Goal: Information Seeking & Learning: Learn about a topic

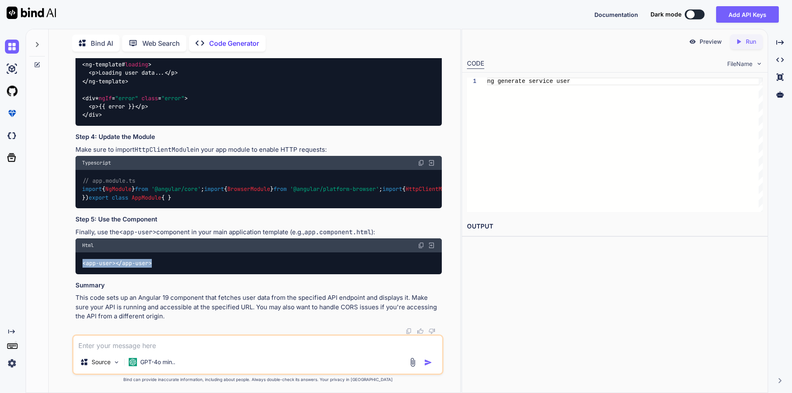
scroll to position [769, 0]
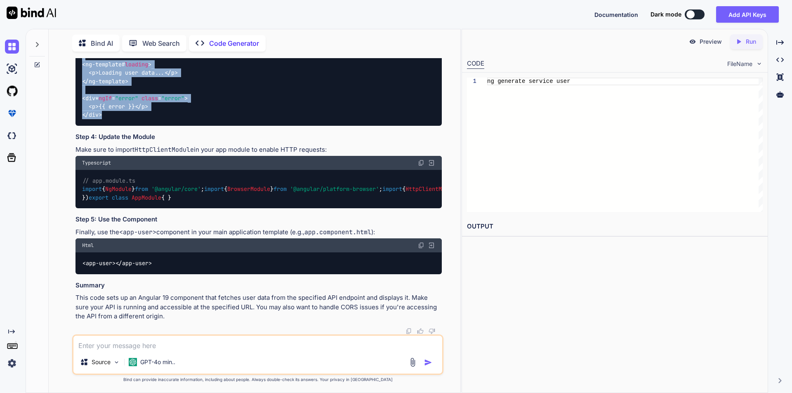
drag, startPoint x: 82, startPoint y: 103, endPoint x: 224, endPoint y: 224, distance: 185.7
click at [224, 126] on div "<!-- user.component.html --> < div * ngIf = "user; else loading" > < h2 > User …" at bounding box center [258, 52] width 366 height 148
copy code "< div * ngIf = "user; else loading" > < h2 > User Information </ h2 > < p > < s…"
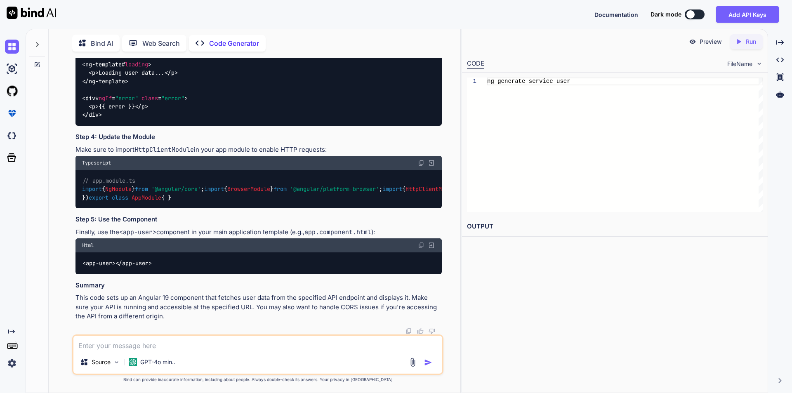
drag, startPoint x: 96, startPoint y: 238, endPoint x: 148, endPoint y: 238, distance: 52.4
copy span "HttpClientModule"
drag, startPoint x: 96, startPoint y: 230, endPoint x: 158, endPoint y: 240, distance: 63.1
click at [158, 208] on div "// app.module.ts import { NgModule } from '@angular/core' ; import { BrowserMod…" at bounding box center [258, 189] width 366 height 38
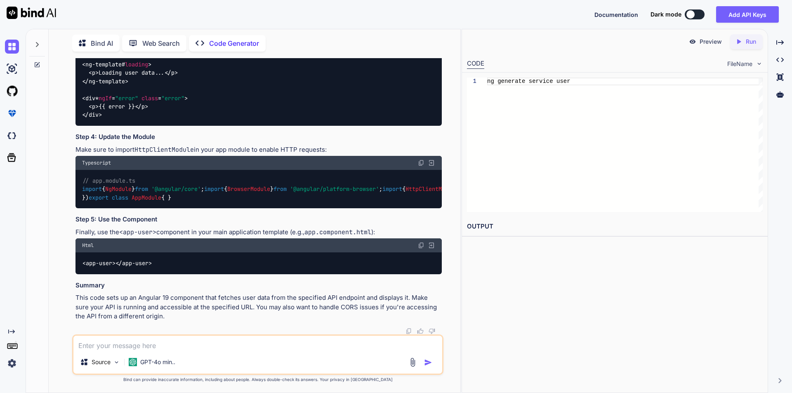
copy code "BrowserModule , HttpClientModule"
click at [162, 206] on div "// app.module.ts import { NgModule } from '@angular/core' ; import { BrowserMod…" at bounding box center [258, 189] width 366 height 38
drag, startPoint x: 94, startPoint y: 198, endPoint x: 143, endPoint y: 203, distance: 49.4
click at [143, 203] on div "// app.module.ts import { NgModule } from '@angular/core' ; import { BrowserMod…" at bounding box center [258, 189] width 366 height 38
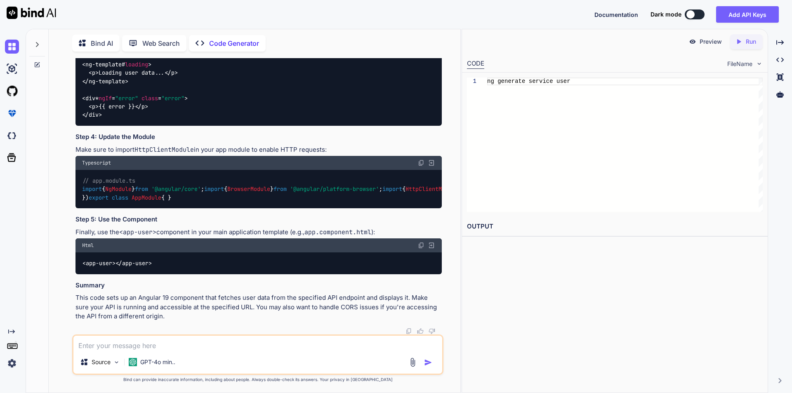
copy code "AppComponent , UserComponent"
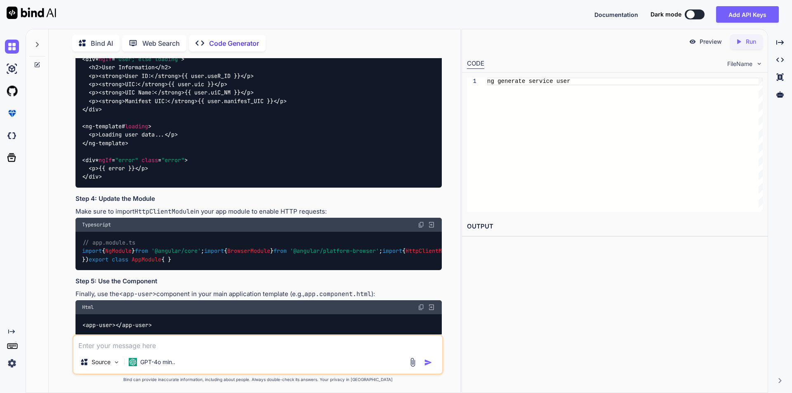
scroll to position [480, 0]
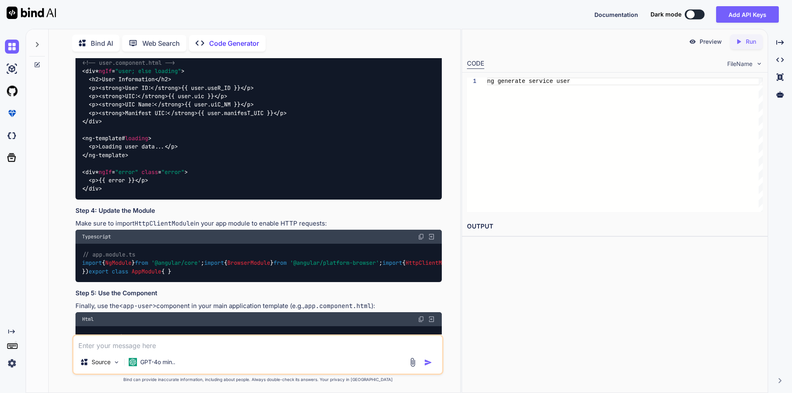
drag, startPoint x: 82, startPoint y: 107, endPoint x: 209, endPoint y: 319, distance: 247.3
copy code "import { Component , OnInit } from '@angular/core' ; import { UserService , Use…"
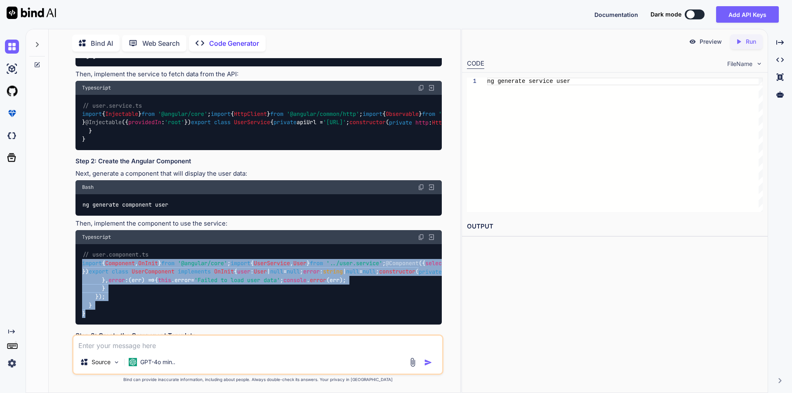
scroll to position [150, 0]
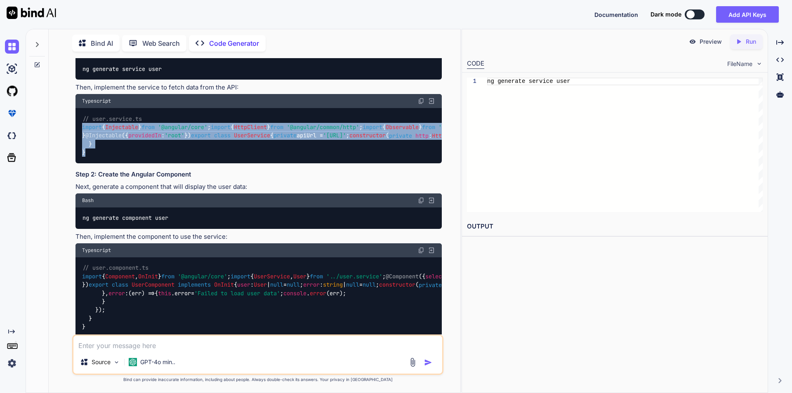
drag, startPoint x: 82, startPoint y: 127, endPoint x: 163, endPoint y: 313, distance: 202.6
click at [163, 163] on div "// user.service.ts import { Injectable } from '@angular/core' ; import { HttpCl…" at bounding box center [258, 135] width 366 height 55
copy code "import { Injectable } from '@angular/core' ; import { HttpClient } from '@angul…"
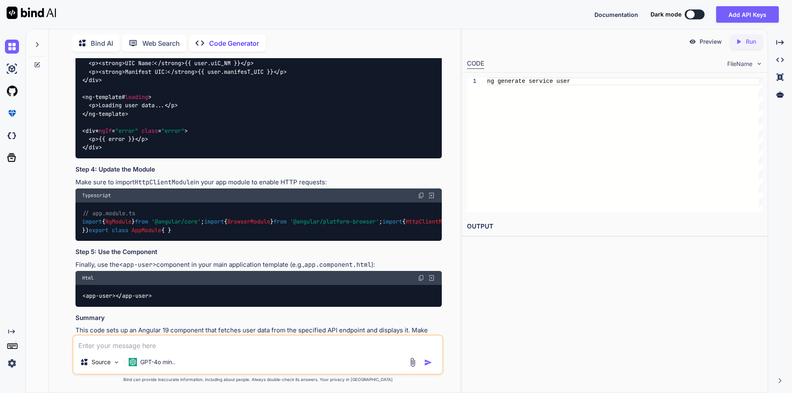
scroll to position [480, 0]
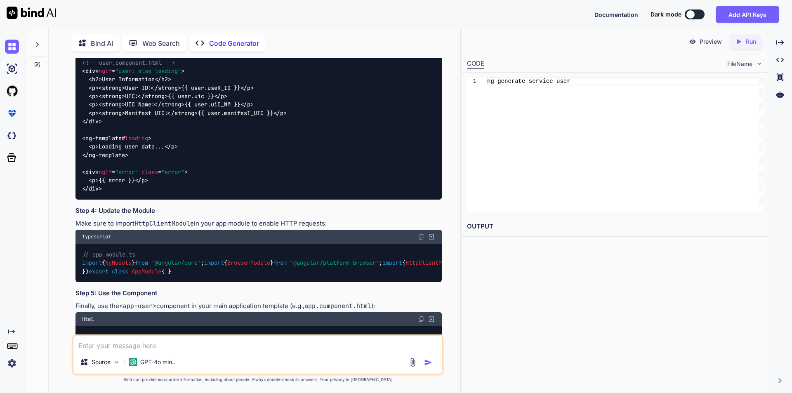
drag, startPoint x: 82, startPoint y: 115, endPoint x: 268, endPoint y: 114, distance: 186.4
copy code "import { UserService , User } from '../user.service' ;"
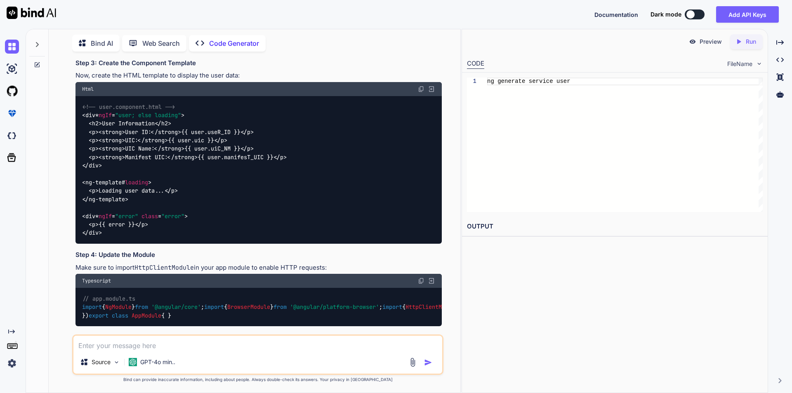
scroll to position [412, 0]
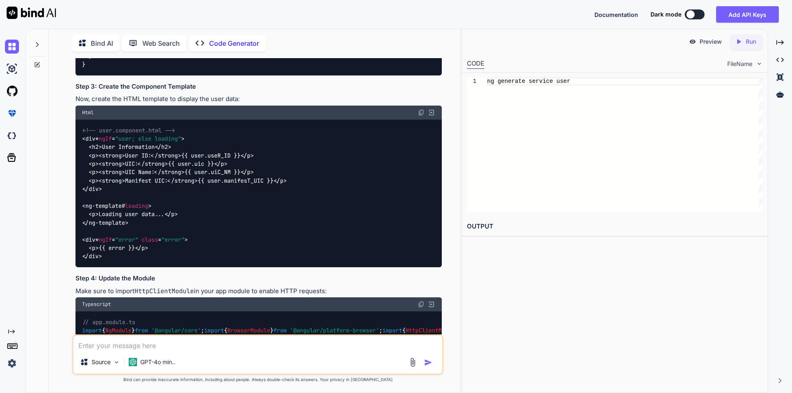
click at [273, 75] on div "// user.component.ts import { Component , OnInit } from '@angular/core' ; impor…" at bounding box center [258, 35] width 366 height 80
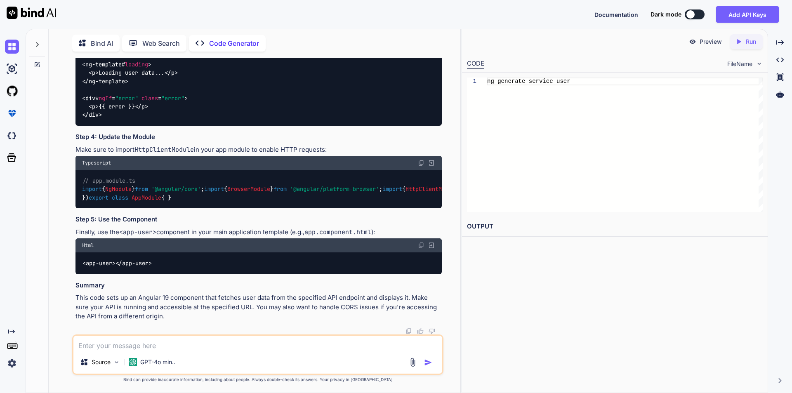
scroll to position [1016, 0]
drag, startPoint x: 83, startPoint y: 263, endPoint x: 170, endPoint y: 264, distance: 87.0
click at [170, 264] on div "< app-user > </ app-user >" at bounding box center [258, 262] width 366 height 21
copy code "< app-user > </ app-user >"
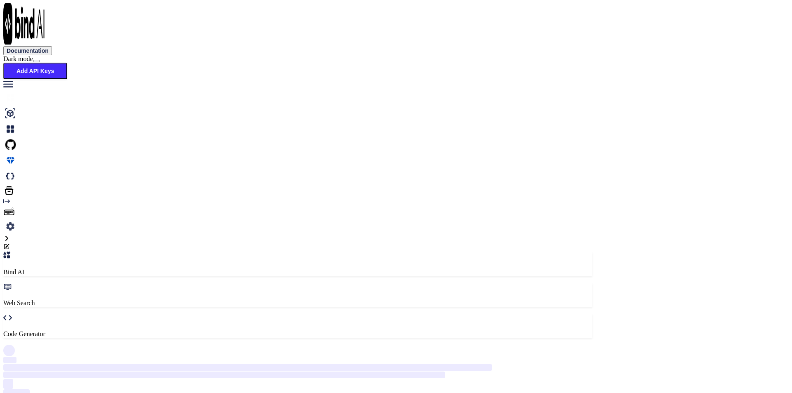
scroll to position [3, 0]
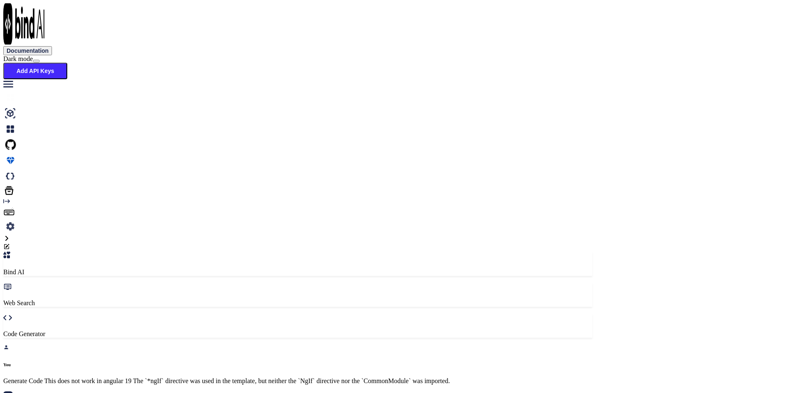
type textarea "x"
type textarea "], imports: [ BrowserModule, CommonModule // Add CommonModule here ], providers…"
type textarea "x"
drag, startPoint x: 97, startPoint y: 262, endPoint x: 137, endPoint y: 261, distance: 40.8
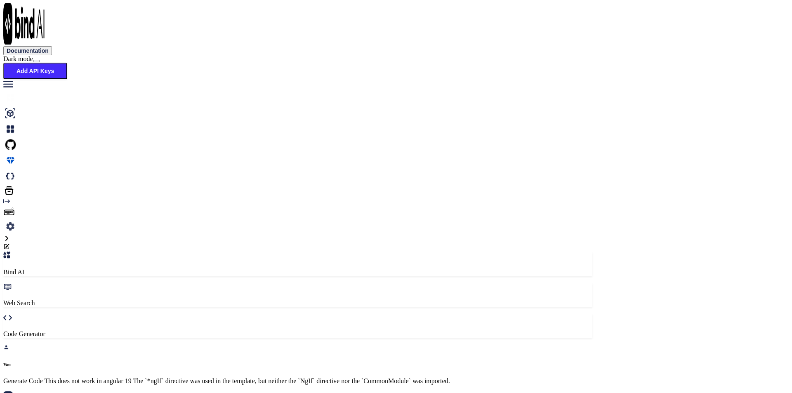
copy span "CommonModule"
drag, startPoint x: 89, startPoint y: 229, endPoint x: 168, endPoint y: 241, distance: 80.1
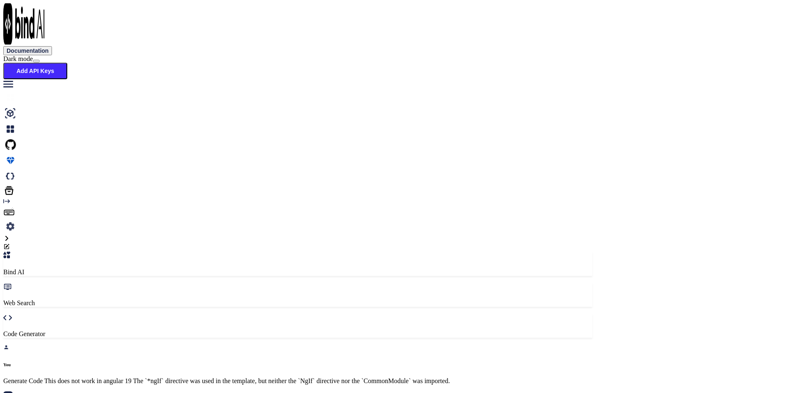
copy code "imports : [ CommonModule // Add CommonModule here ]"
drag, startPoint x: 82, startPoint y: 184, endPoint x: 216, endPoint y: 260, distance: 153.7
drag, startPoint x: 82, startPoint y: 185, endPoint x: 107, endPoint y: 250, distance: 69.2
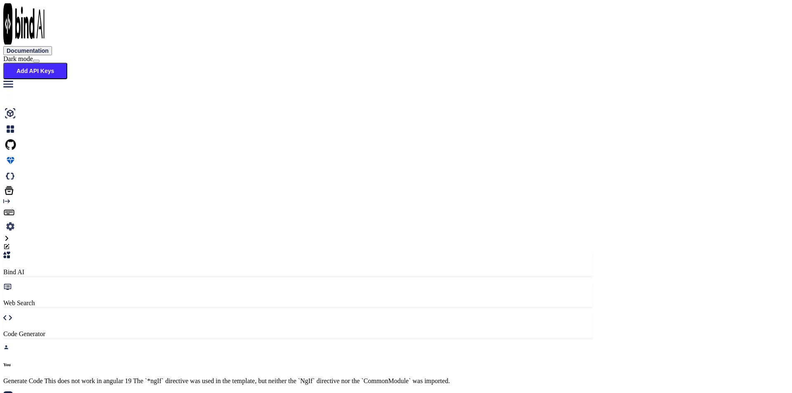
copy code "@NgModule ({ declarations : [ YourComponent , // other components ], imports : …"
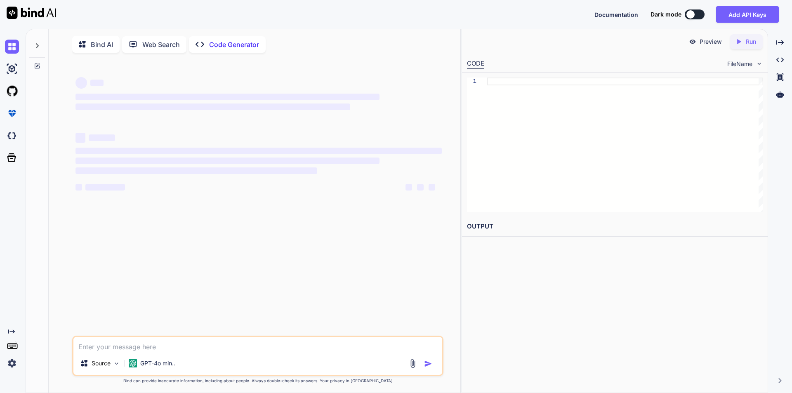
type textarea "x"
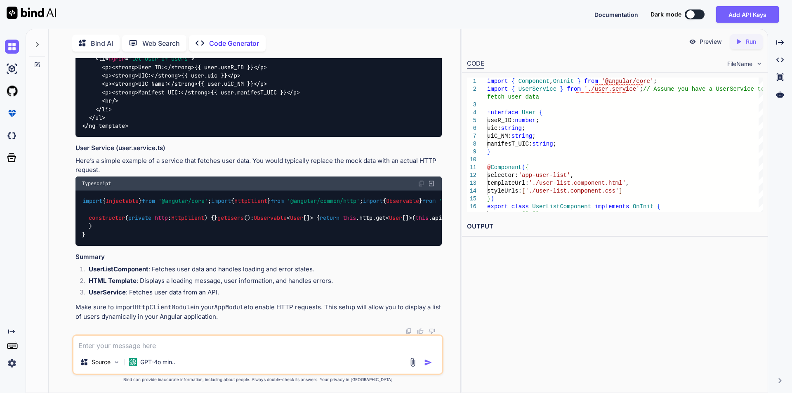
scroll to position [454, 0]
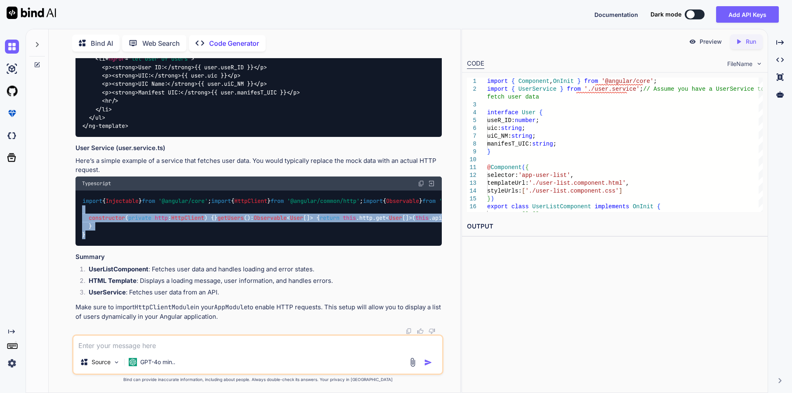
drag, startPoint x: 83, startPoint y: 141, endPoint x: 162, endPoint y: 244, distance: 129.4
click at [162, 244] on div "import { Injectable } from '@angular/core' ; import { HttpClient } from '@angul…" at bounding box center [258, 218] width 366 height 55
copy code "@Injectable ({ providedIn : 'root' }) export class UserService { private apiUrl…"
click at [229, 207] on div "import { Injectable } from '@angular/core' ; import { HttpClient } from '@angul…" at bounding box center [258, 218] width 366 height 55
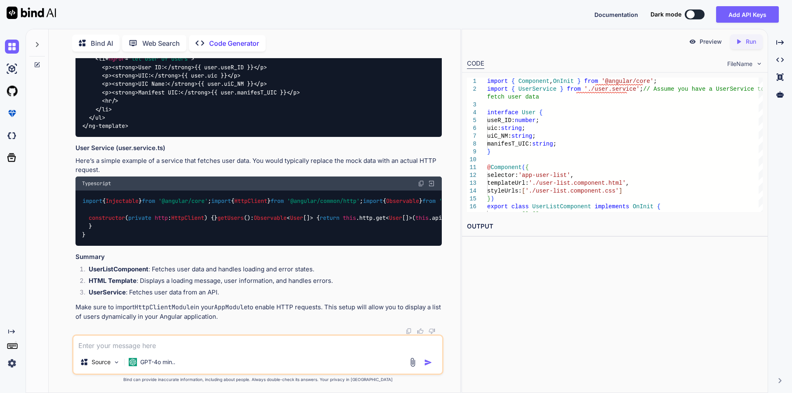
drag, startPoint x: 87, startPoint y: 211, endPoint x: 122, endPoint y: 240, distance: 45.9
click at [122, 240] on div "import { Injectable } from '@angular/core' ; import { HttpClient } from '@angul…" at bounding box center [258, 218] width 366 height 55
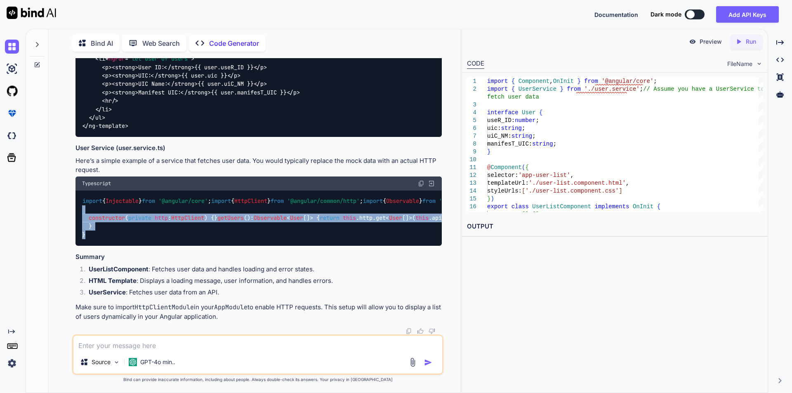
drag, startPoint x: 83, startPoint y: 142, endPoint x: 233, endPoint y: 231, distance: 174.2
click at [233, 231] on div "import { Injectable } from '@angular/core' ; import { HttpClient } from '@angul…" at bounding box center [258, 218] width 366 height 55
copy code "@Injectable ({ providedIn : 'root' }) export class UserService { private apiUrl…"
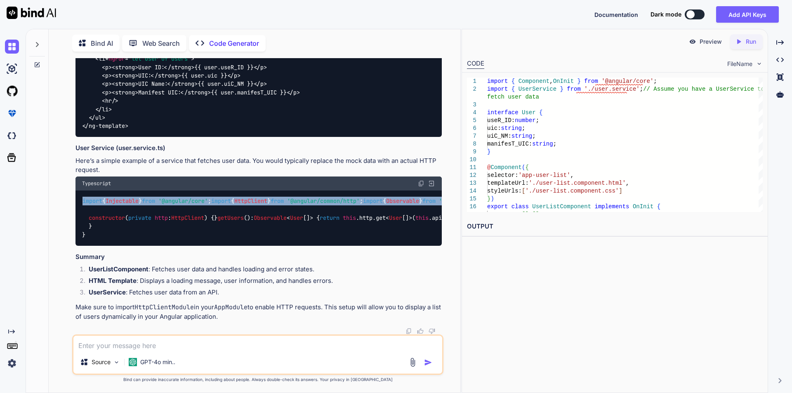
drag, startPoint x: 83, startPoint y: 109, endPoint x: 205, endPoint y: 127, distance: 123.4
click at [205, 191] on div "import { Injectable } from '@angular/core' ; import { HttpClient } from '@angul…" at bounding box center [258, 218] width 366 height 55
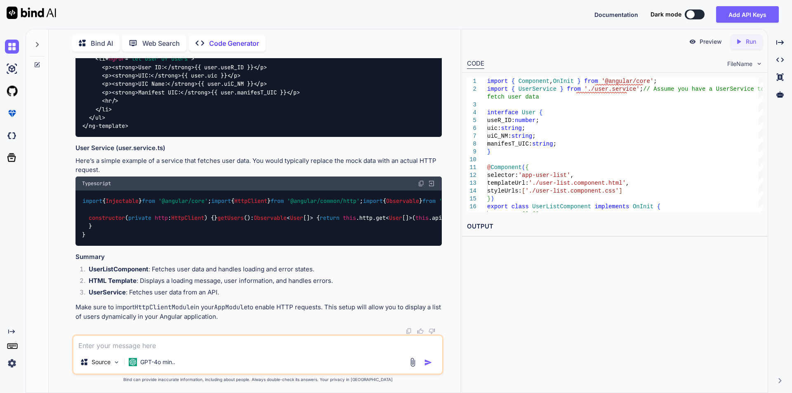
click at [180, 233] on div "import { Injectable } from '@angular/core' ; import { HttpClient } from '@angul…" at bounding box center [258, 218] width 366 height 55
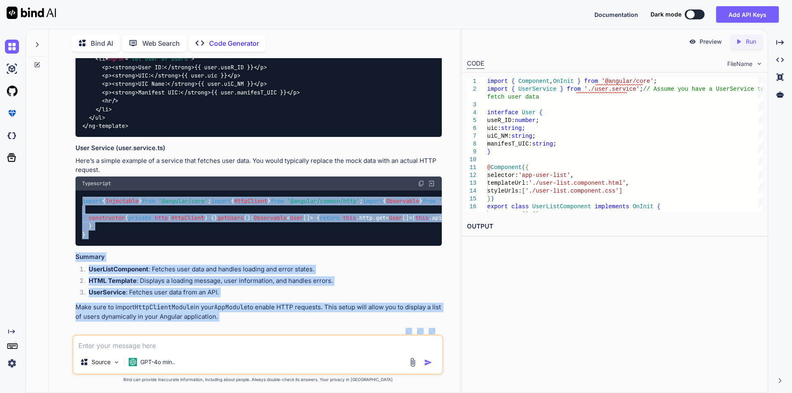
scroll to position [699, 0]
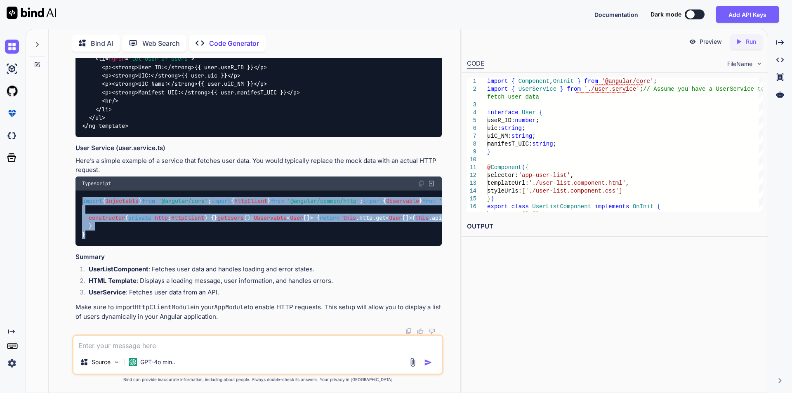
drag, startPoint x: 83, startPoint y: 191, endPoint x: 157, endPoint y: 232, distance: 84.2
click at [157, 232] on div "import { Injectable } from '@angular/core' ; import { HttpClient } from '@angul…" at bounding box center [258, 218] width 366 height 55
copy code "import { Injectable } from '@angular/core' ; import { HttpClient } from '@angul…"
click at [505, 198] on span "providedIn" at bounding box center [521, 201] width 33 height 7
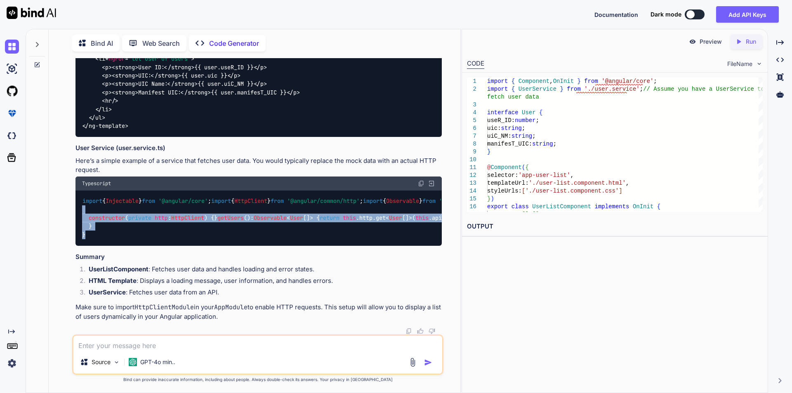
drag, startPoint x: 83, startPoint y: 141, endPoint x: 129, endPoint y: 240, distance: 110.1
click at [129, 240] on div "import { Injectable } from '@angular/core' ; import { HttpClient } from '@angul…" at bounding box center [258, 218] width 366 height 55
copy code "@Injectable ({ providedIn : 'root' }) export class UserService { private apiUrl…"
